Goal: Communication & Community: Answer question/provide support

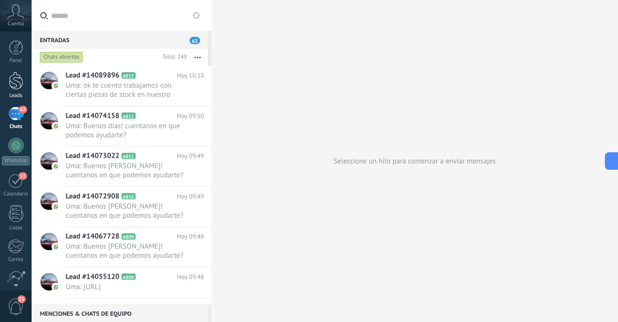
scroll to position [109, 0]
click at [19, 85] on div at bounding box center [16, 81] width 15 height 18
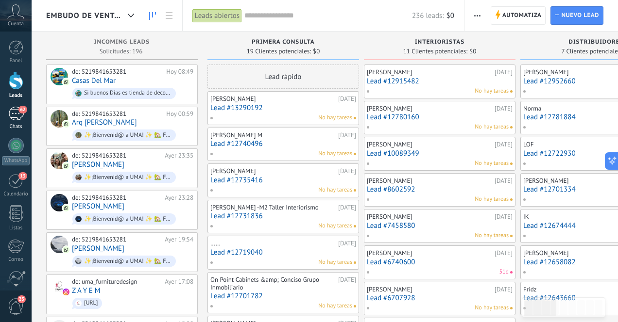
click at [15, 117] on div "62" at bounding box center [16, 114] width 16 height 14
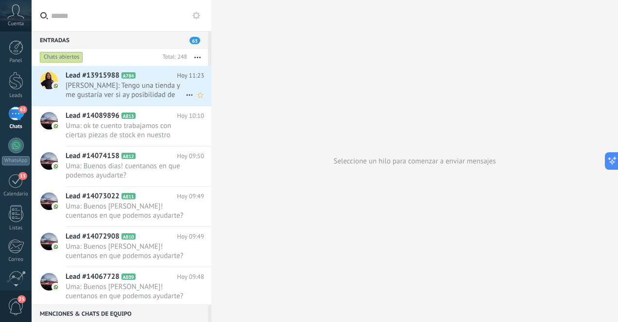
click at [131, 93] on span "[PERSON_NAME]: Tengo una tienda y me gustaría ver si ay posibilidad de comprar …" at bounding box center [126, 90] width 120 height 18
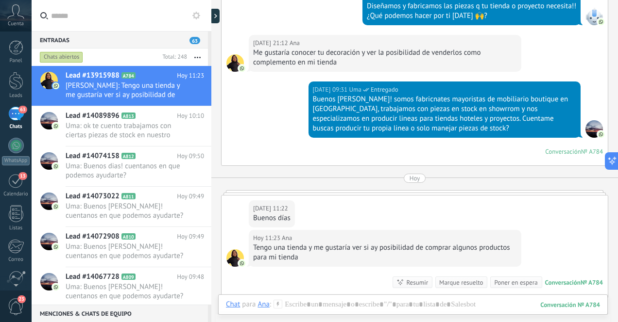
scroll to position [219, 0]
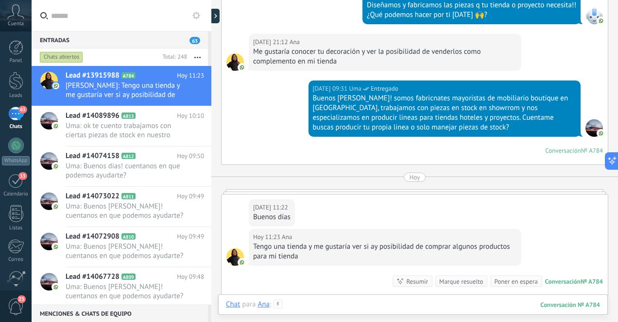
click at [348, 305] on div at bounding box center [413, 314] width 374 height 29
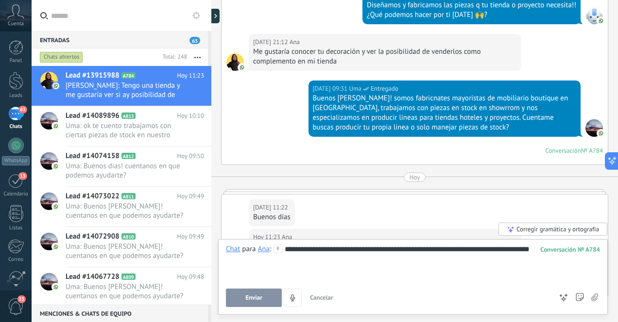
click at [285, 249] on div "**********" at bounding box center [413, 263] width 374 height 37
click at [259, 296] on span "Enviar" at bounding box center [253, 298] width 17 height 7
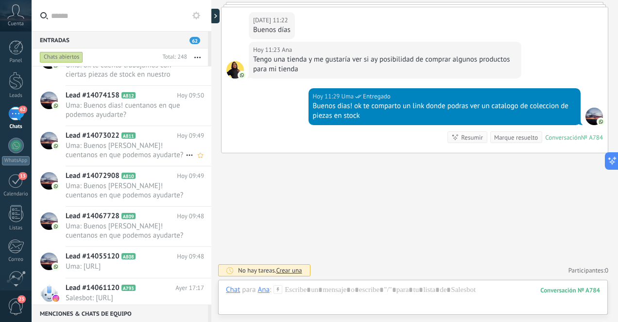
scroll to position [69, 0]
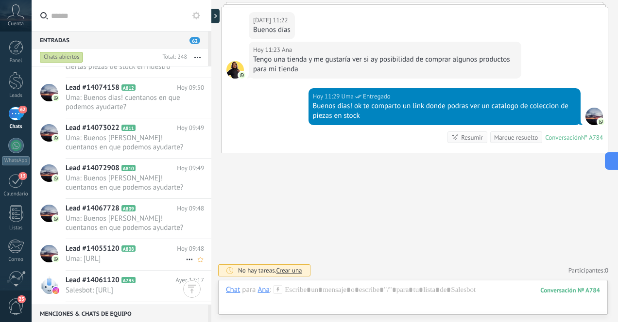
click at [159, 264] on span "Uma: [URL]" at bounding box center [126, 258] width 120 height 9
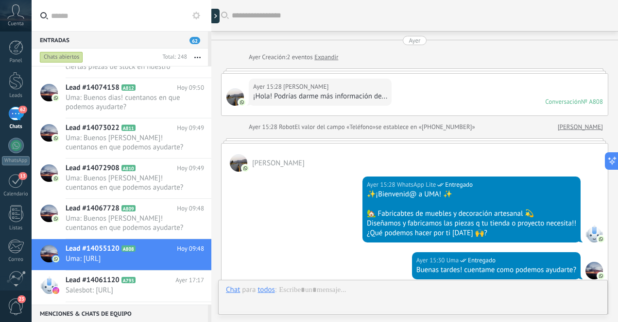
scroll to position [589, 0]
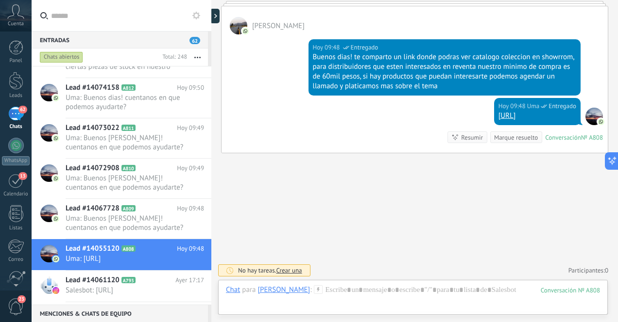
drag, startPoint x: 417, startPoint y: 117, endPoint x: 578, endPoint y: 120, distance: 160.8
click at [578, 120] on div "[DATE] 09:48 Uma Entregado [URL]" at bounding box center [537, 111] width 86 height 27
copy link "[URL]"
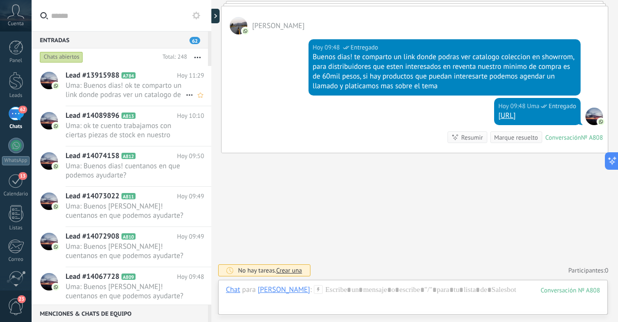
click at [156, 91] on span "Uma: Buenos dias! ok te comparto un link donde podras ver un catalogo de colecc…" at bounding box center [126, 90] width 120 height 18
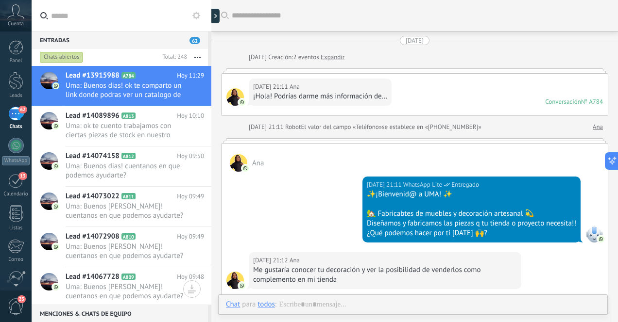
scroll to position [365, 0]
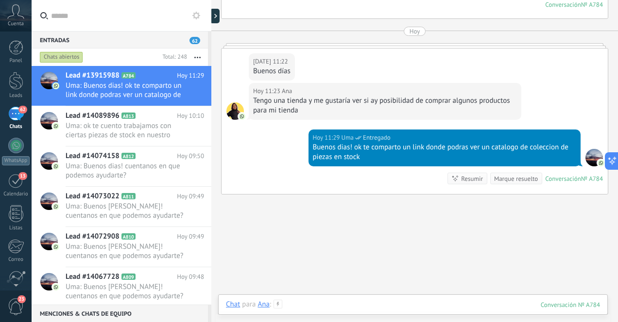
click at [376, 303] on div at bounding box center [413, 314] width 374 height 29
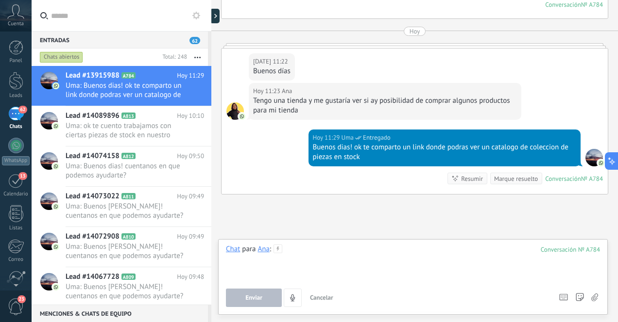
paste div
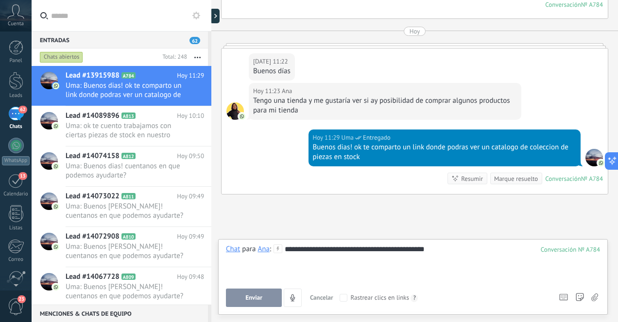
click at [253, 299] on span "Enviar" at bounding box center [253, 298] width 17 height 7
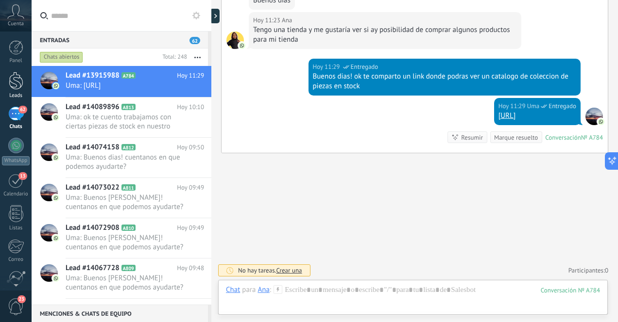
click at [18, 84] on div at bounding box center [16, 81] width 15 height 18
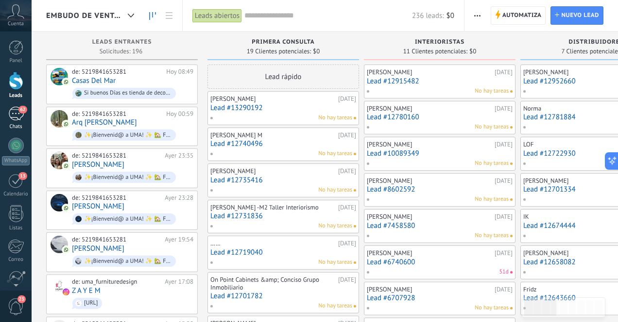
click at [12, 115] on div "62" at bounding box center [16, 114] width 16 height 14
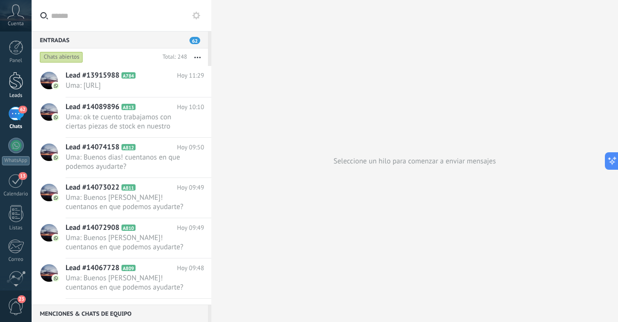
click at [18, 77] on div at bounding box center [16, 81] width 15 height 18
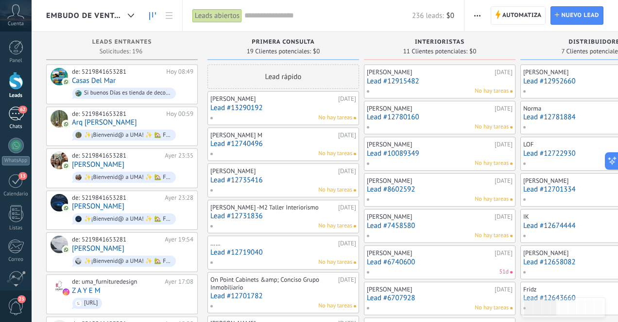
click at [15, 114] on div "62" at bounding box center [16, 114] width 16 height 14
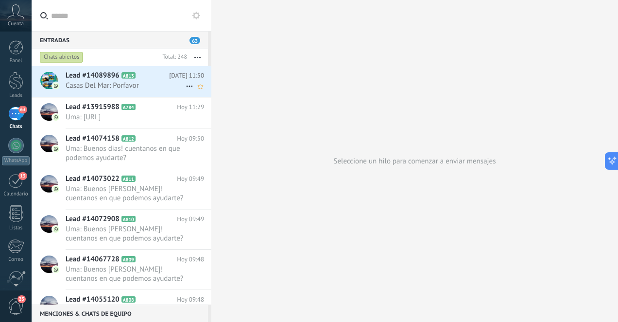
click at [127, 90] on span "Casas Del Mar: Porfavor" at bounding box center [126, 85] width 120 height 9
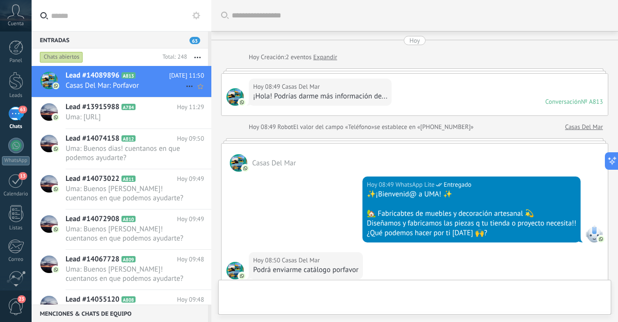
scroll to position [362, 0]
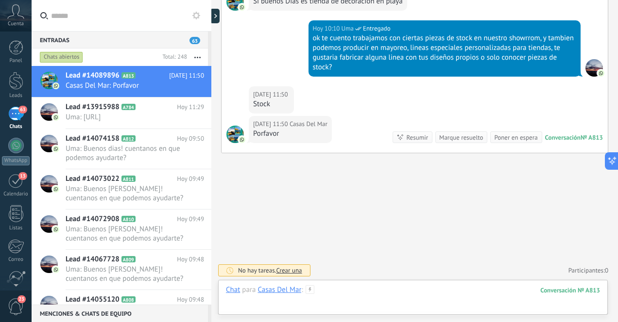
paste div
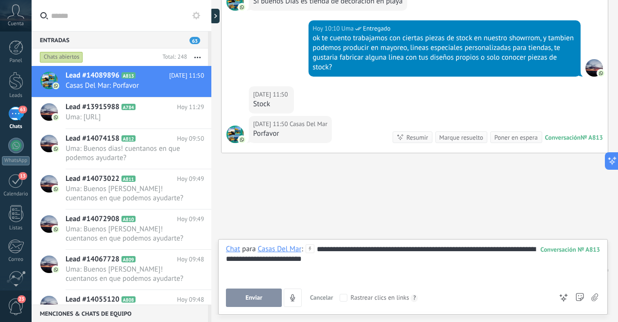
click at [259, 298] on span "Enviar" at bounding box center [253, 298] width 17 height 7
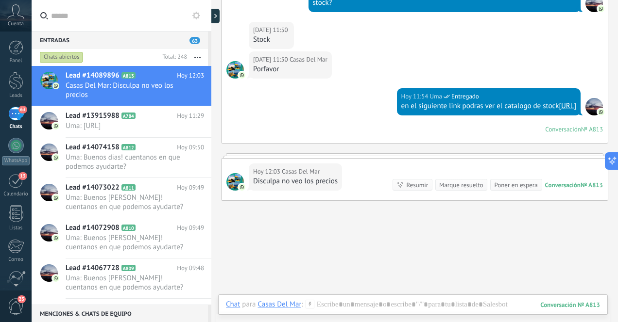
scroll to position [437, 0]
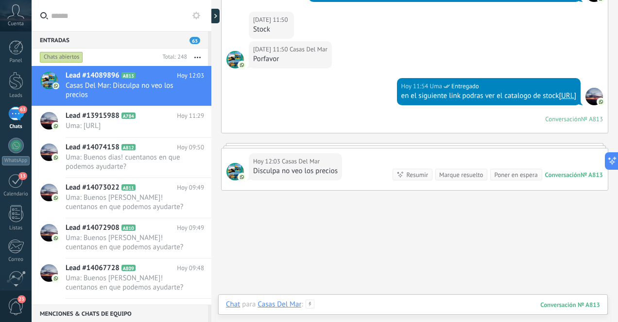
paste div
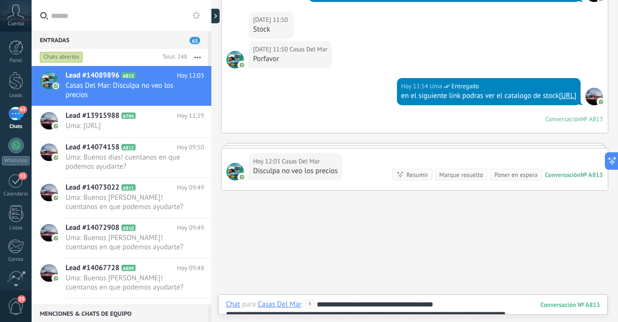
click at [455, 304] on div "**********" at bounding box center [413, 314] width 374 height 29
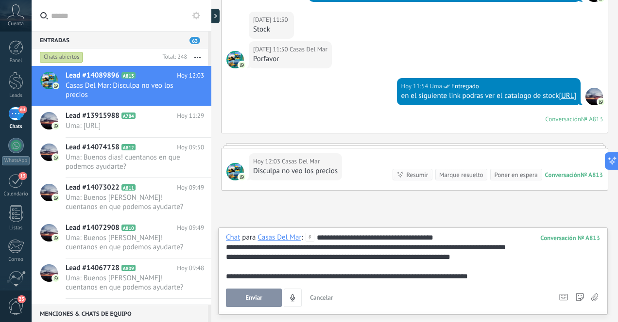
click at [234, 260] on div "**********" at bounding box center [413, 258] width 374 height 10
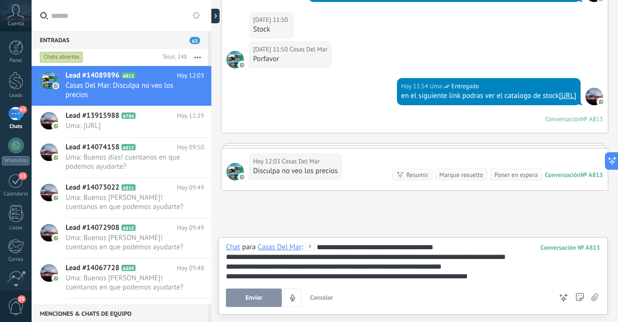
click at [488, 278] on div "**********" at bounding box center [413, 277] width 374 height 10
click at [259, 298] on span "Enviar" at bounding box center [253, 298] width 17 height 7
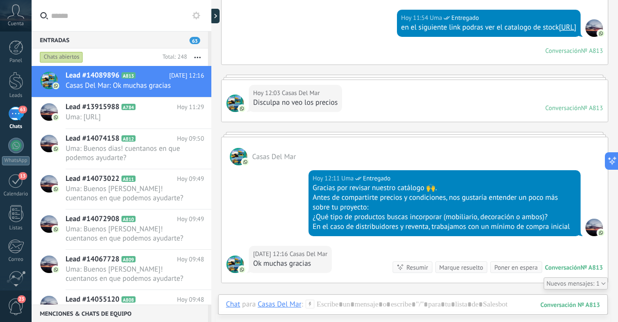
scroll to position [537, 0]
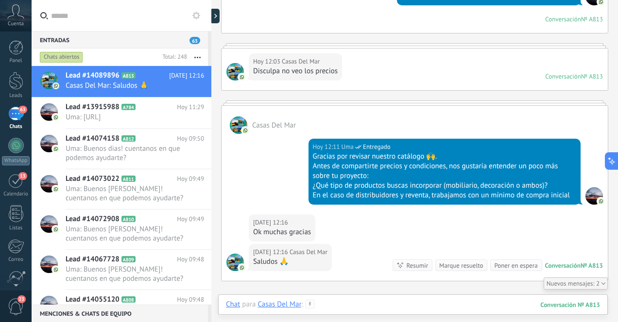
click at [400, 305] on div at bounding box center [413, 314] width 374 height 29
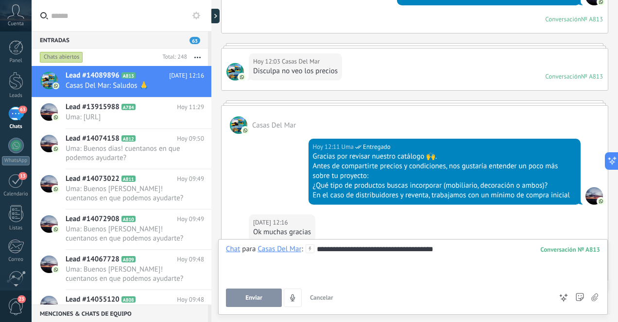
click at [260, 298] on span "Enviar" at bounding box center [253, 298] width 17 height 7
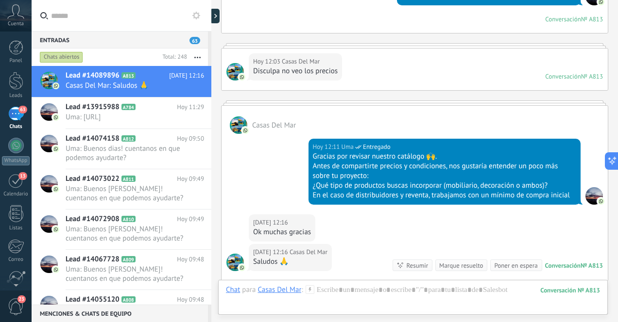
scroll to position [730, 0]
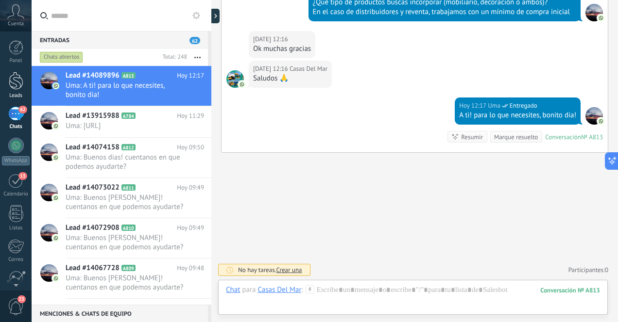
click at [21, 84] on div at bounding box center [16, 81] width 15 height 18
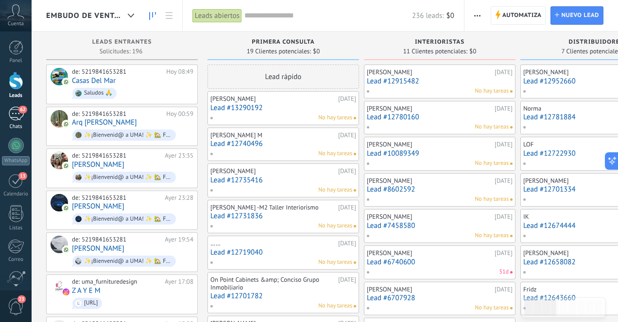
click at [16, 118] on div "62" at bounding box center [16, 114] width 16 height 14
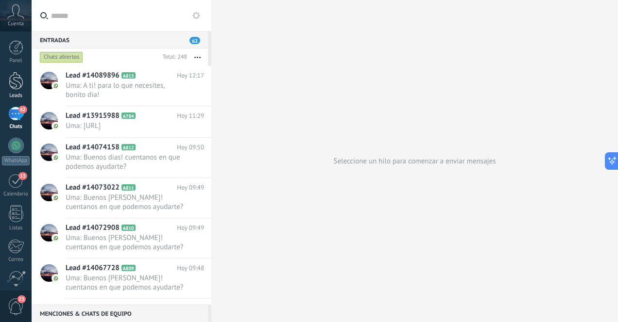
click at [15, 84] on div at bounding box center [16, 81] width 15 height 18
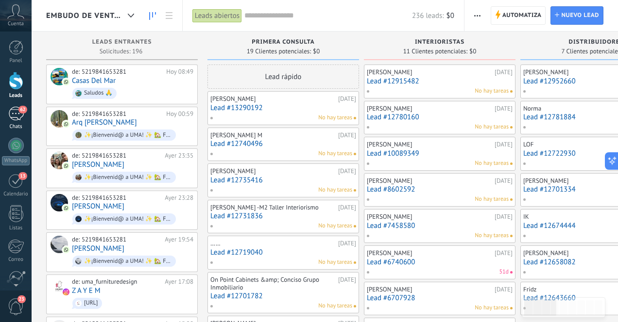
click at [17, 116] on div "62" at bounding box center [16, 114] width 16 height 14
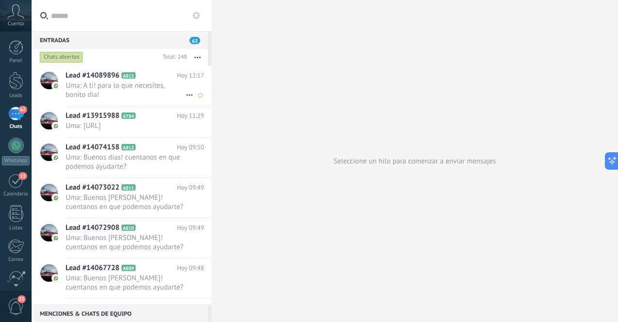
click at [155, 95] on span "Uma: A ti! para lo que necesites, bonito dia!" at bounding box center [126, 90] width 120 height 18
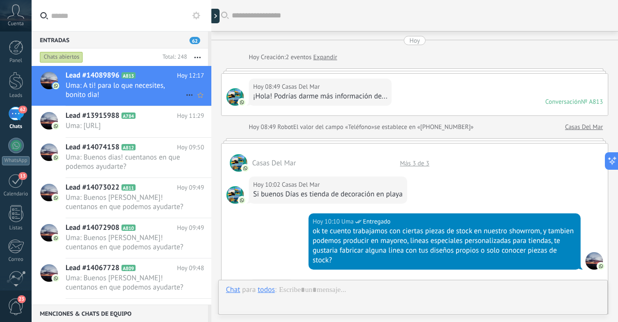
scroll to position [438, 0]
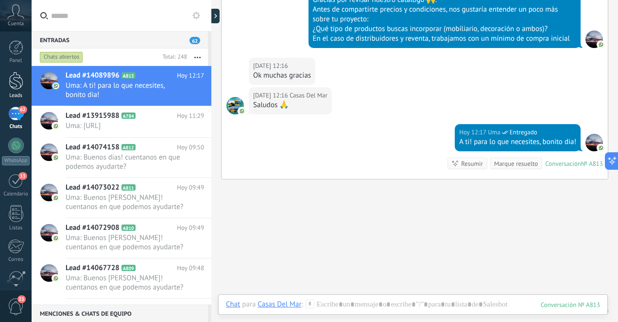
click at [18, 84] on div at bounding box center [16, 81] width 15 height 18
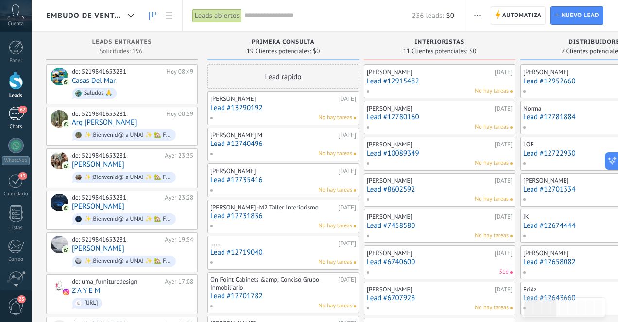
click at [14, 118] on div "62" at bounding box center [16, 114] width 16 height 14
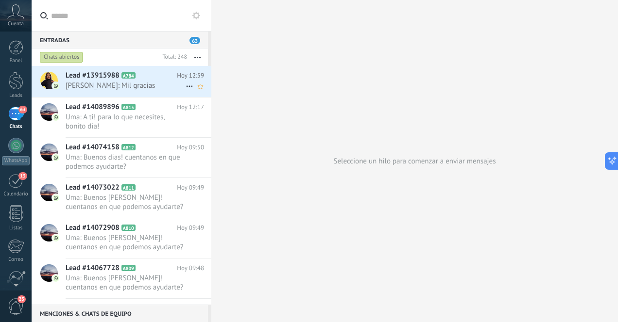
click at [102, 90] on span "[PERSON_NAME]: Mil gracias" at bounding box center [126, 85] width 120 height 9
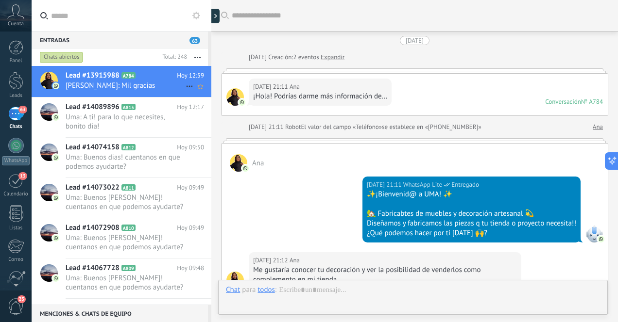
scroll to position [455, 0]
